Goal: Task Accomplishment & Management: Use online tool/utility

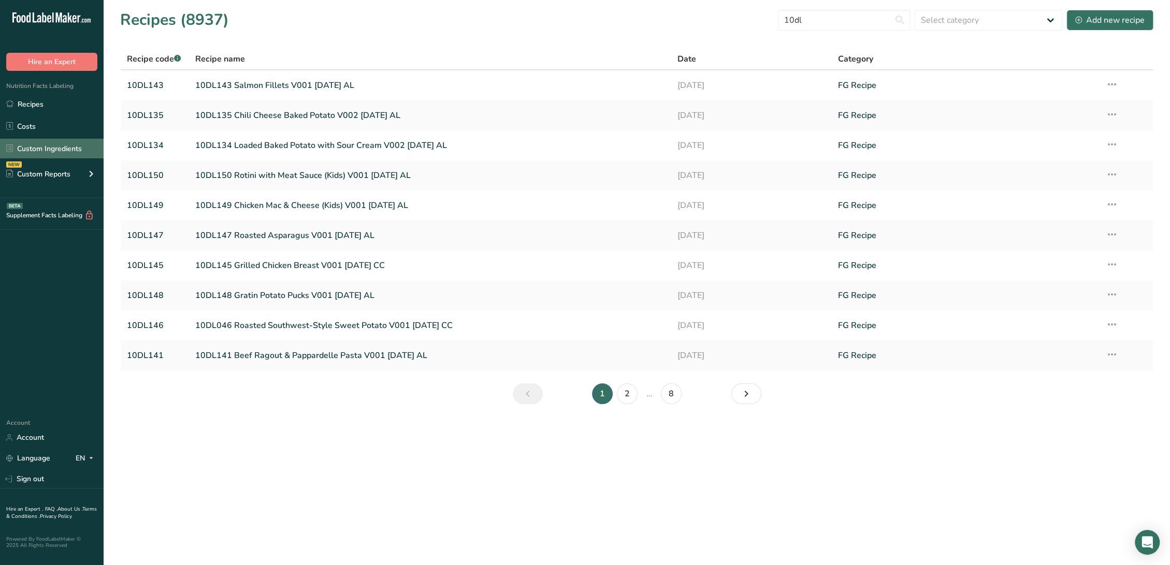
click at [38, 150] on link "Custom Ingredients" at bounding box center [52, 149] width 104 height 20
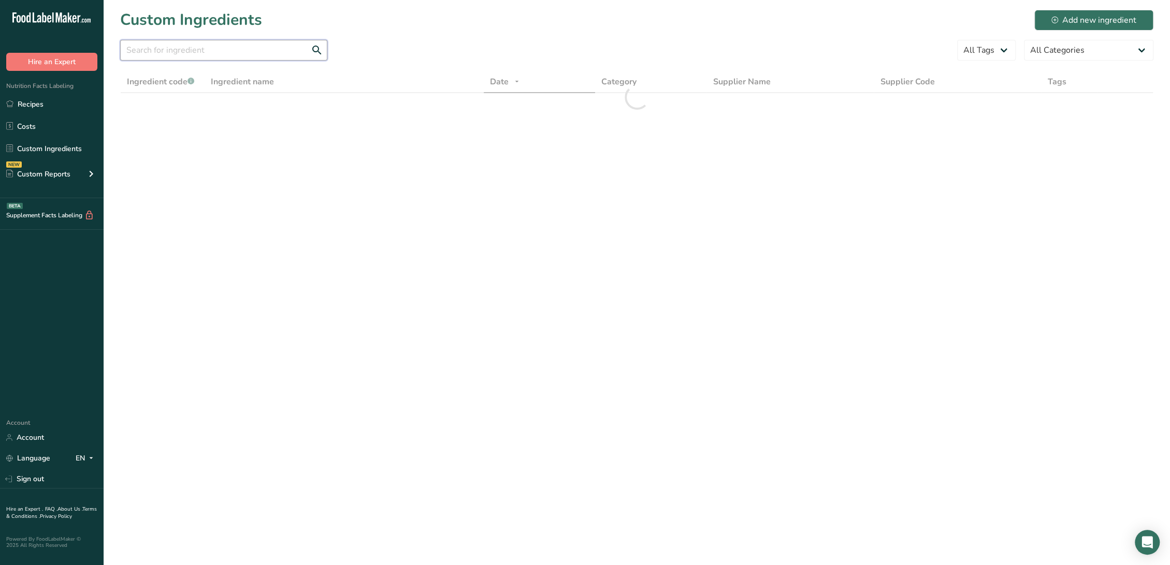
click at [183, 50] on input "text" at bounding box center [223, 50] width 207 height 21
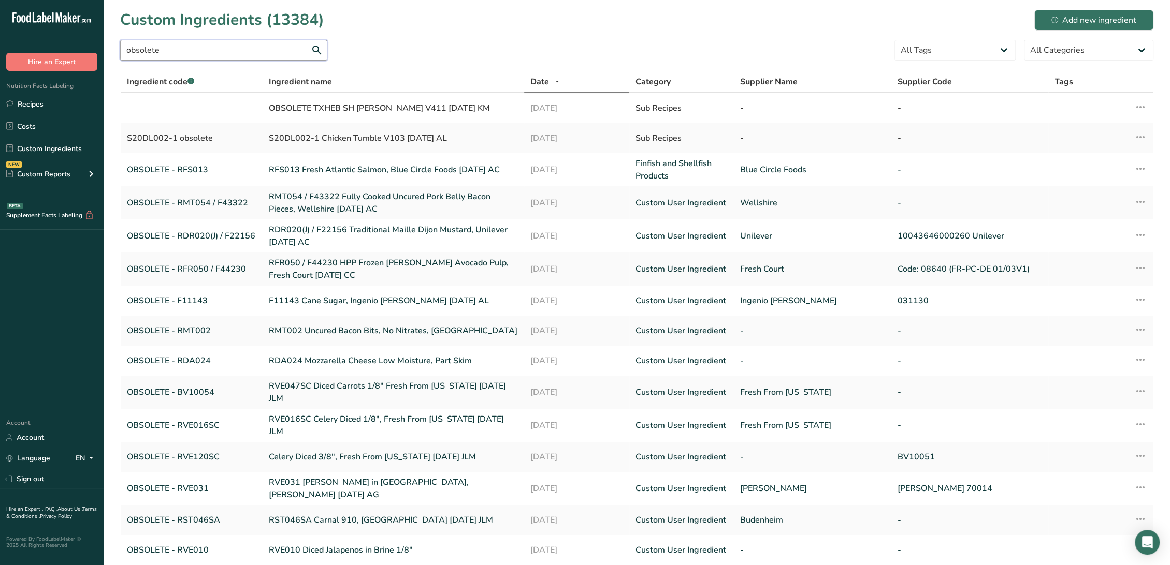
scroll to position [74, 0]
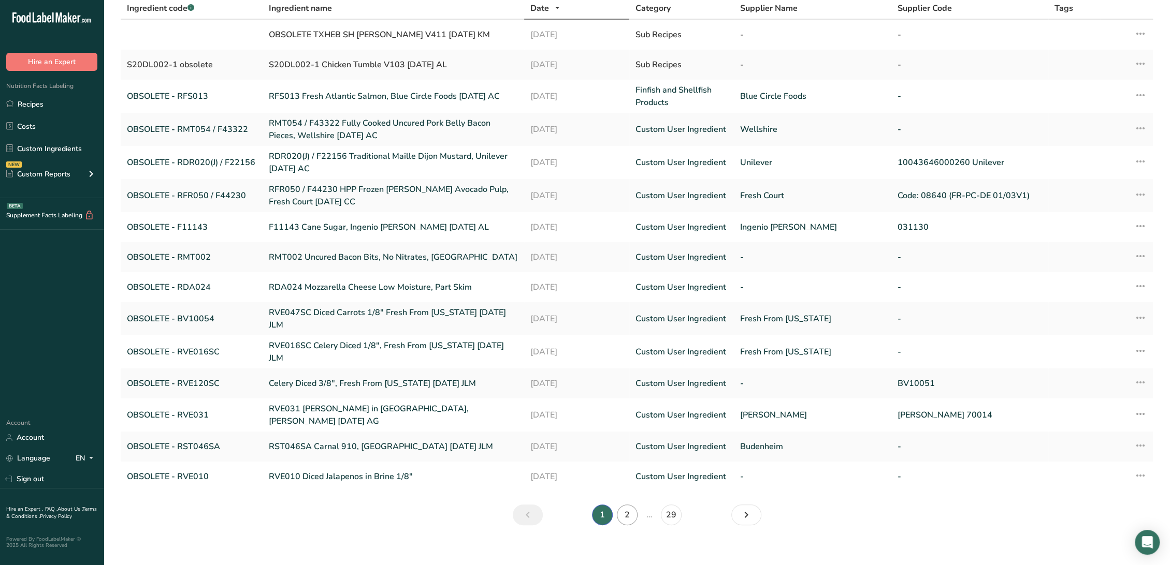
type input "obsolete"
click at [630, 505] on link "2" at bounding box center [627, 515] width 21 height 21
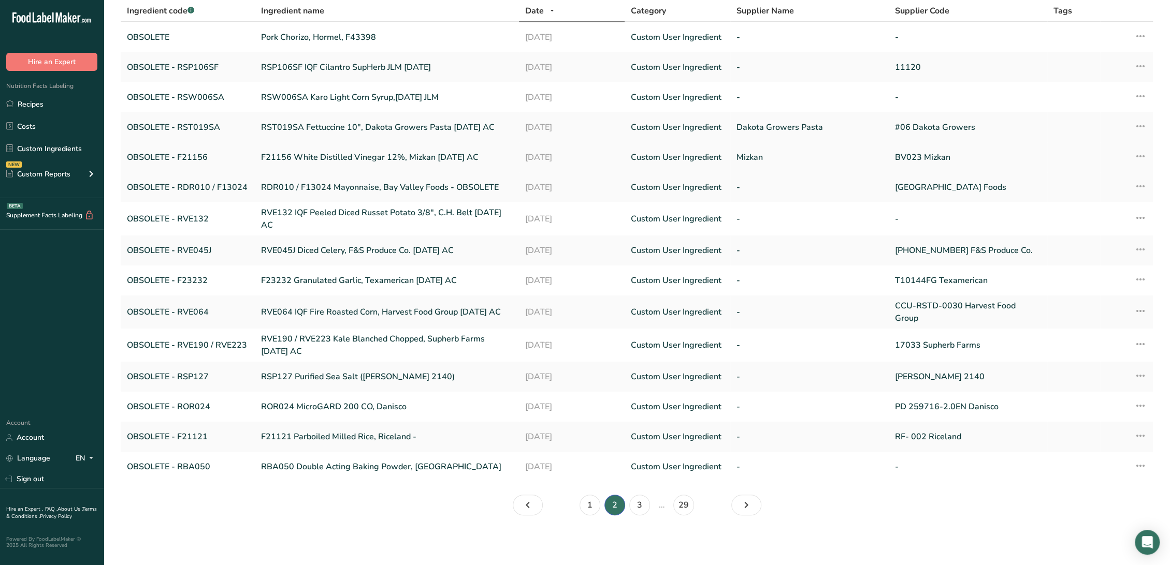
scroll to position [67, 0]
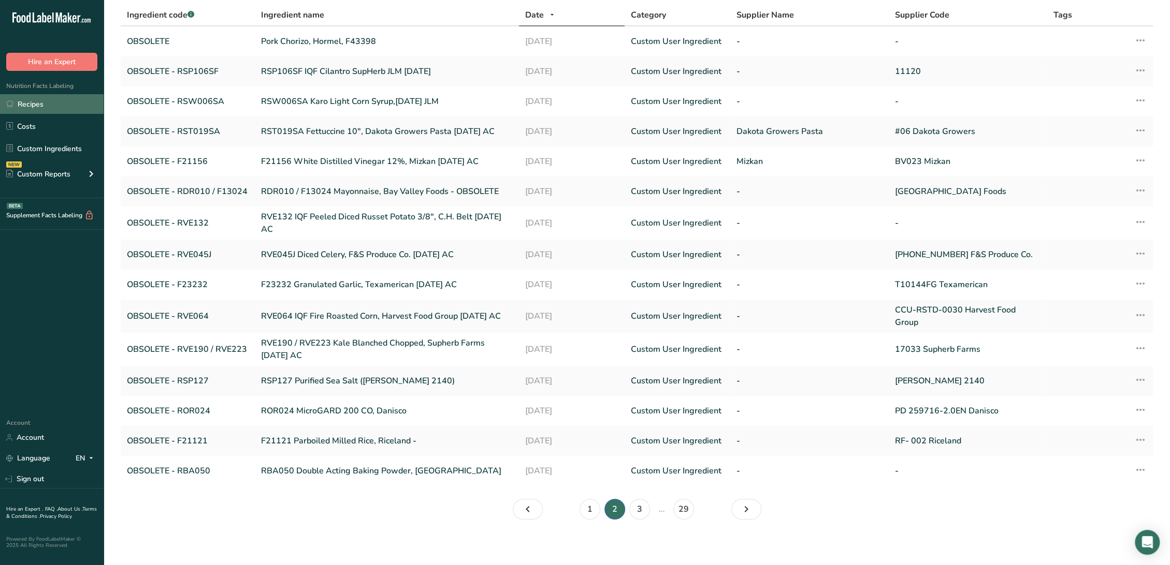
click at [33, 105] on link "Recipes" at bounding box center [52, 104] width 104 height 20
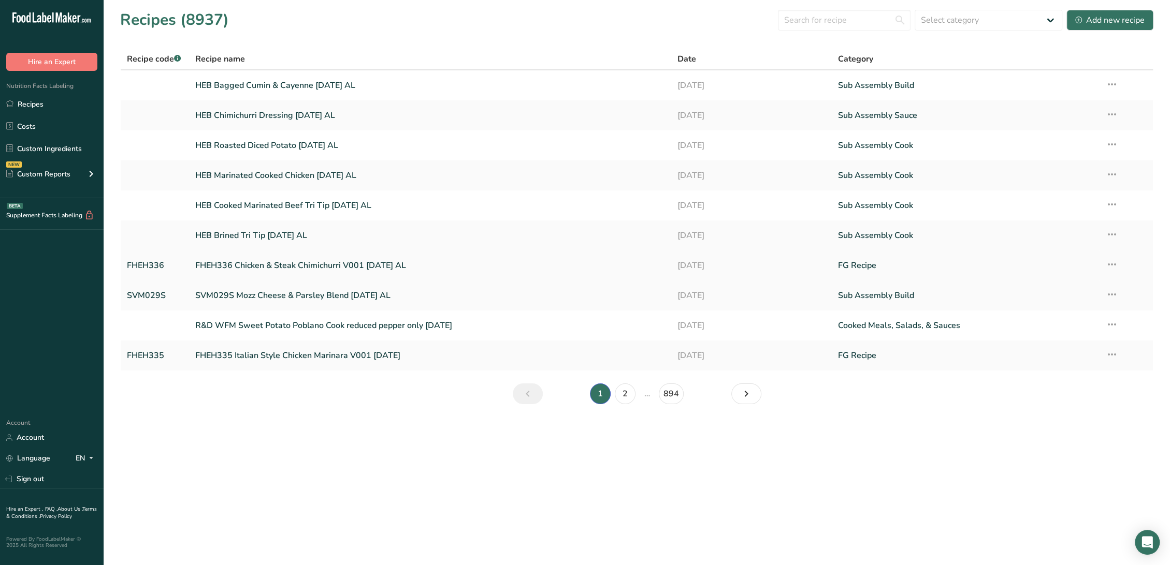
click at [220, 269] on link "FHEH336 Chicken & Steak Chimichurri V001 [DATE] AL" at bounding box center [430, 266] width 470 height 22
click at [222, 355] on link "FHEH335 Italian Style Chicken Marinara V001 [DATE]" at bounding box center [430, 356] width 470 height 22
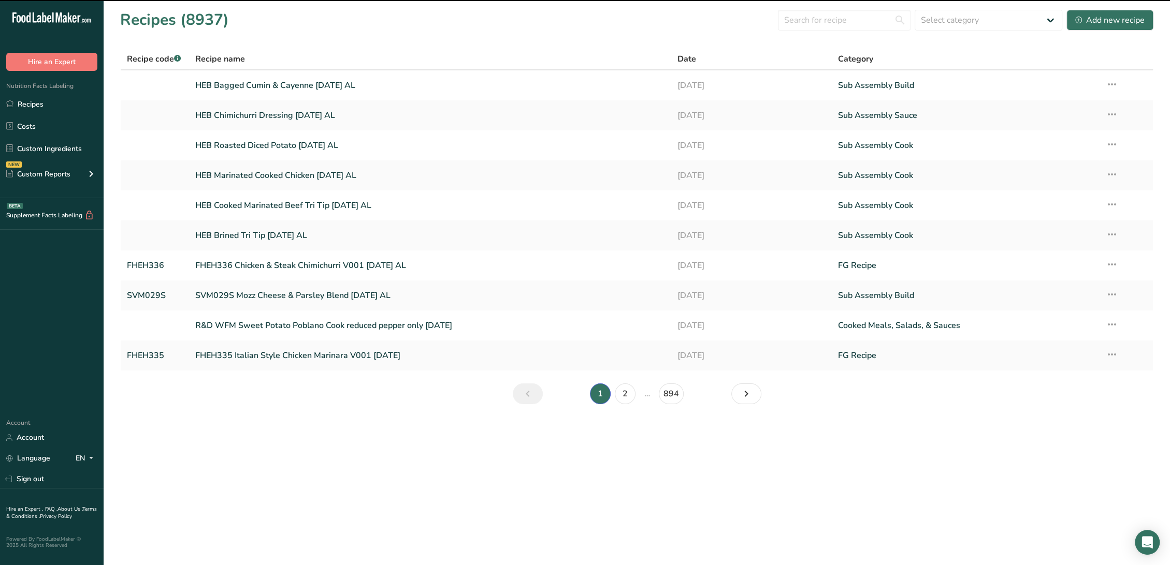
drag, startPoint x: 222, startPoint y: 355, endPoint x: 263, endPoint y: 362, distance: 41.6
click at [240, 358] on main "Recipes (8937) Select category All Baked Goods [GEOGRAPHIC_DATA] Confectionery …" at bounding box center [585, 282] width 1170 height 565
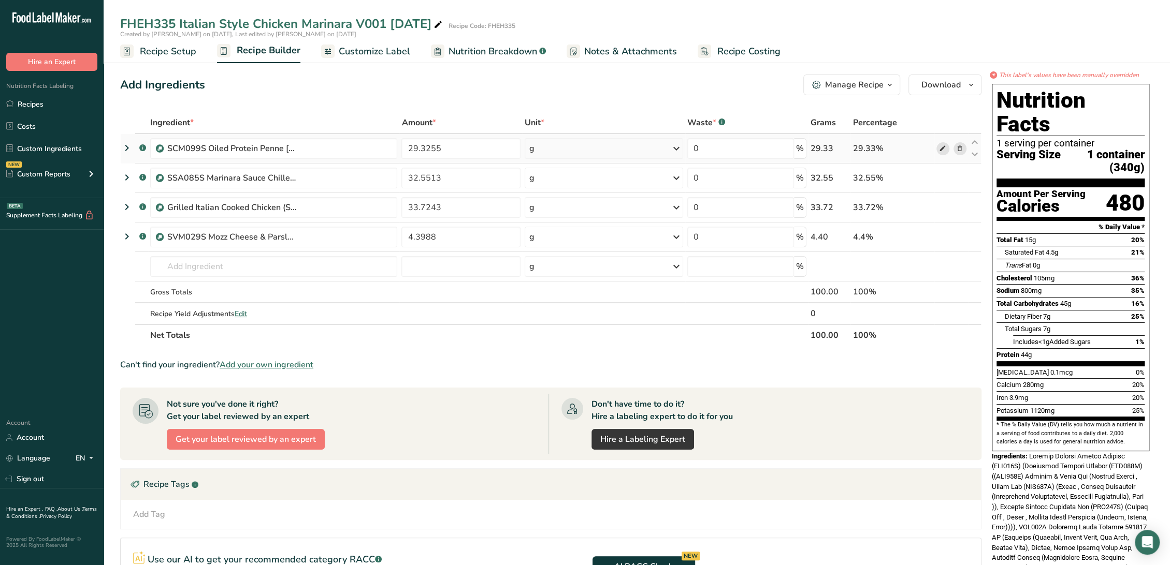
click at [942, 150] on icon at bounding box center [942, 148] width 7 height 11
click at [27, 103] on link "Recipes" at bounding box center [52, 104] width 104 height 20
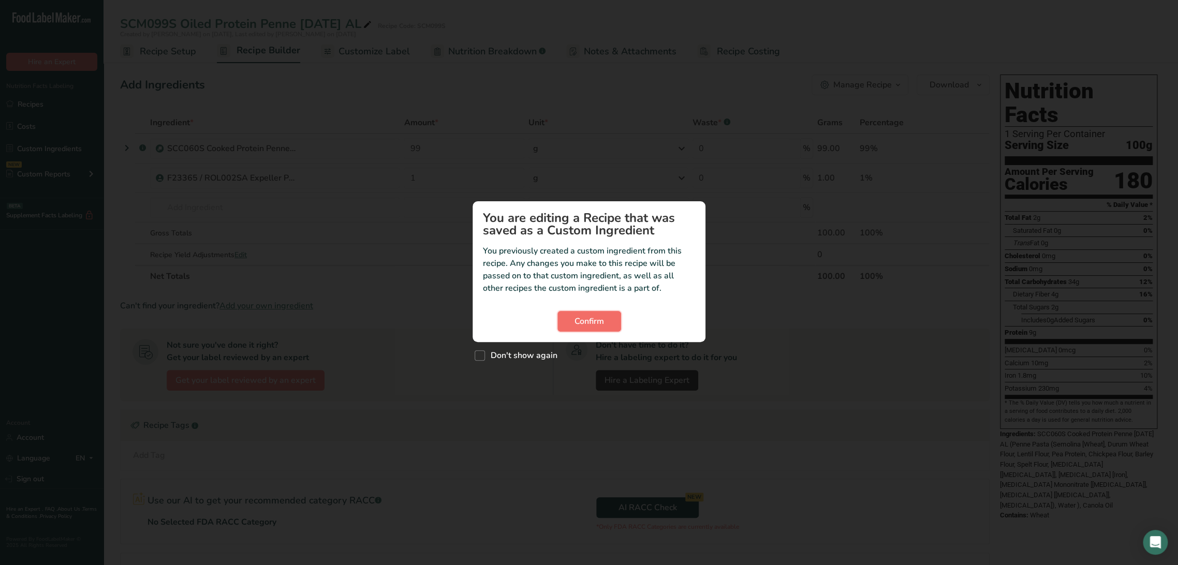
click at [597, 325] on span "Confirm" at bounding box center [590, 321] width 30 height 12
